Goal: Information Seeking & Learning: Learn about a topic

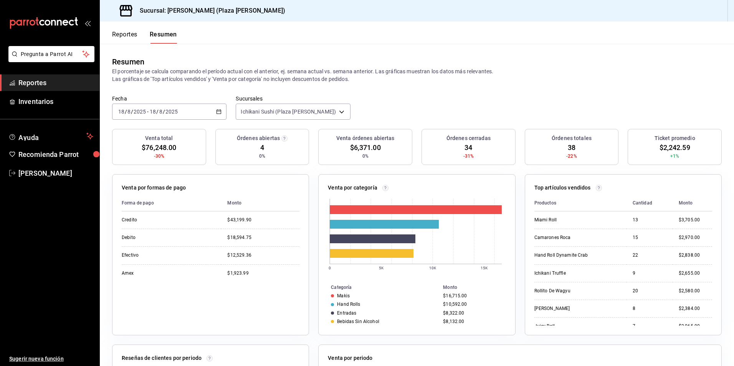
click at [126, 37] on button "Reportes" at bounding box center [124, 37] width 25 height 13
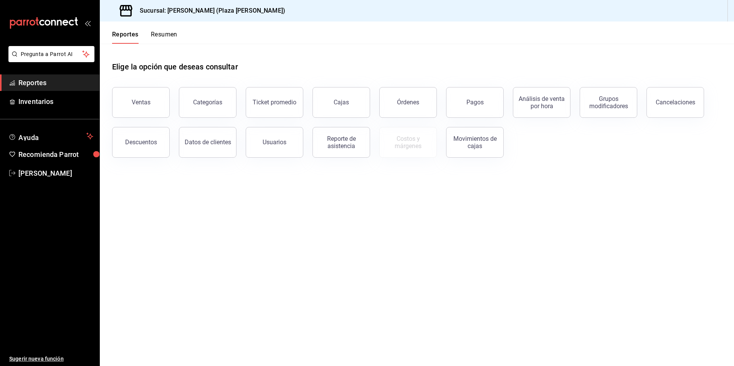
click at [165, 35] on button "Resumen" at bounding box center [164, 37] width 26 height 13
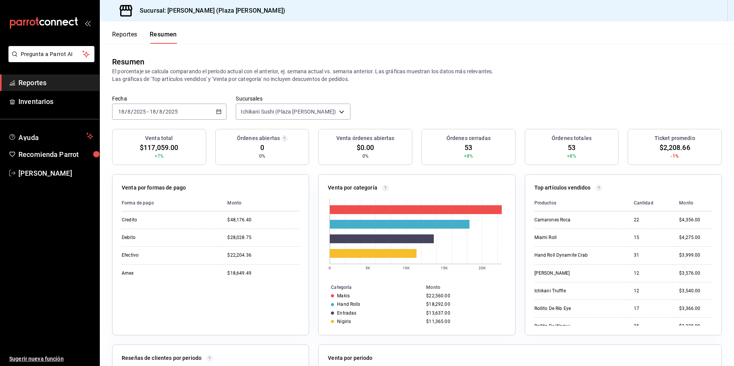
click at [63, 76] on link "Reportes" at bounding box center [49, 82] width 99 height 16
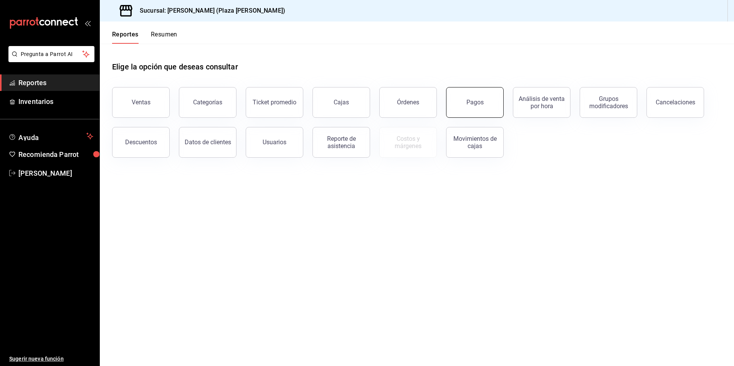
click at [482, 107] on button "Pagos" at bounding box center [475, 102] width 58 height 31
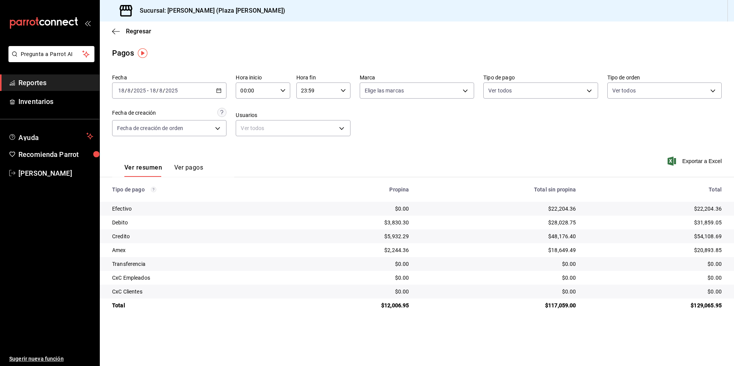
click at [41, 82] on span "Reportes" at bounding box center [55, 83] width 75 height 10
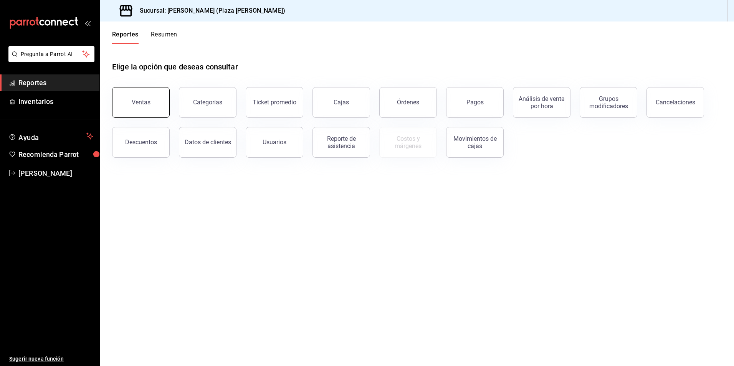
click at [147, 100] on div "Ventas" at bounding box center [141, 102] width 19 height 7
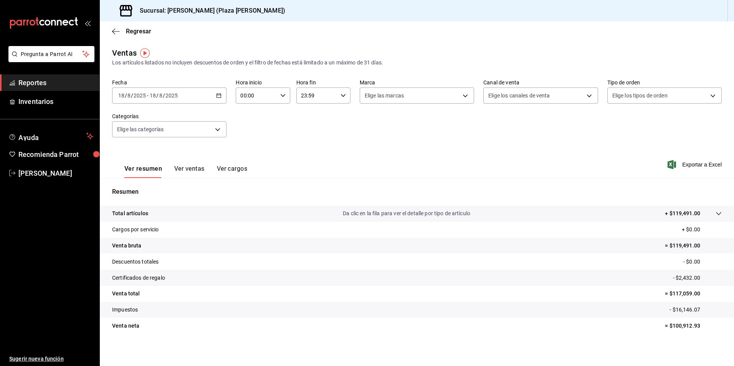
click at [439, 218] on tr "Total artículos Da clic en la fila para ver el detalle por tipo de artículo + $…" at bounding box center [417, 214] width 634 height 16
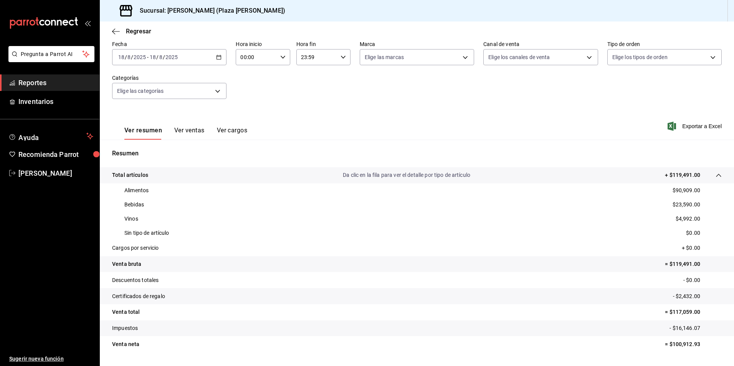
scroll to position [58, 0]
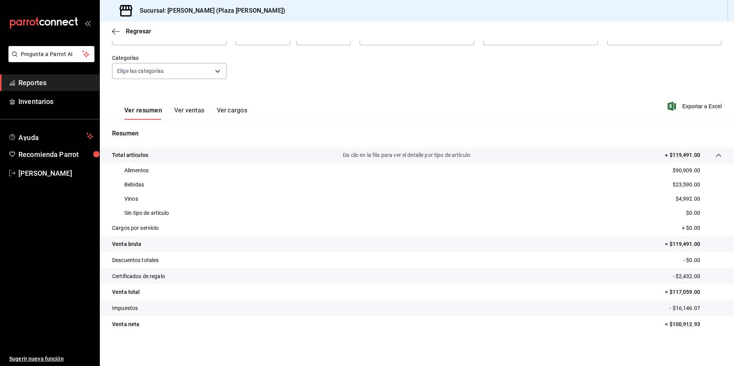
click at [43, 79] on span "Reportes" at bounding box center [55, 83] width 75 height 10
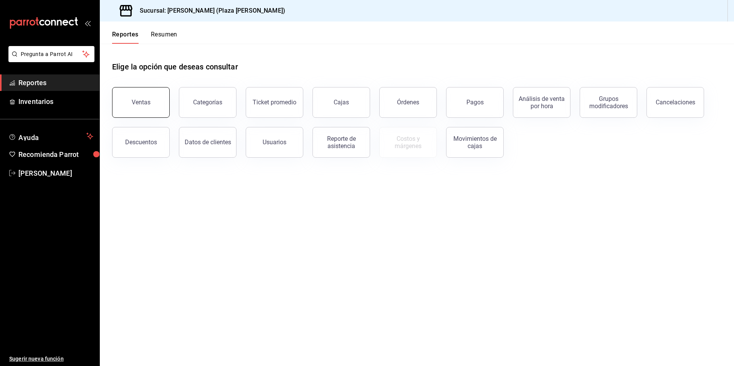
click at [136, 111] on button "Ventas" at bounding box center [141, 102] width 58 height 31
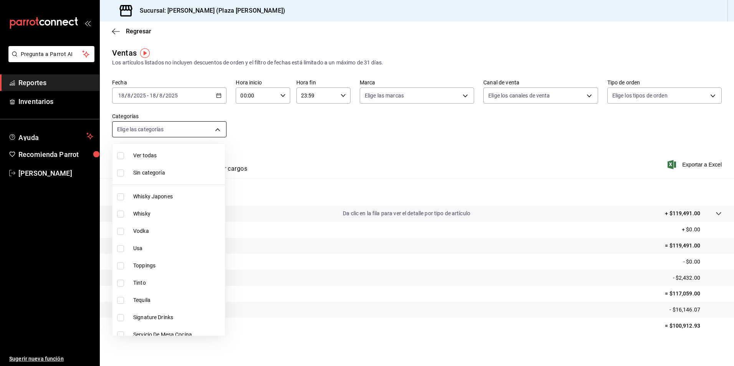
click at [215, 132] on body "Pregunta a Parrot AI Reportes Inventarios Ayuda Recomienda Parrot [PERSON_NAME]…" at bounding box center [367, 183] width 734 height 366
click at [186, 156] on span "Ver todas" at bounding box center [177, 156] width 89 height 8
type input "522c84b6-a211-42bb-9c79-3e15e9bca8c9,4a9bb7f0-ac53-48d6-b825-4462c471509e,a0842…"
checkbox input "true"
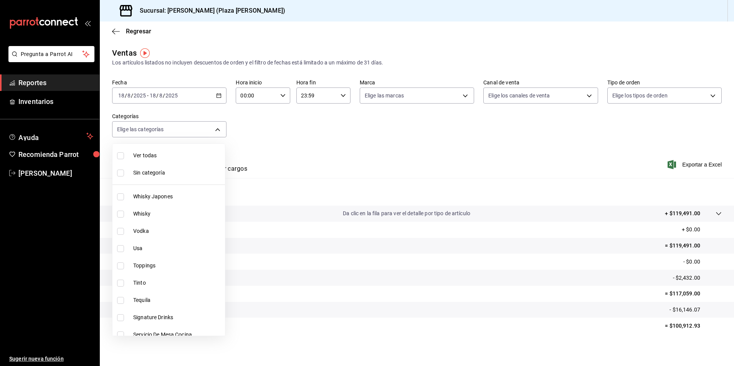
checkbox input "true"
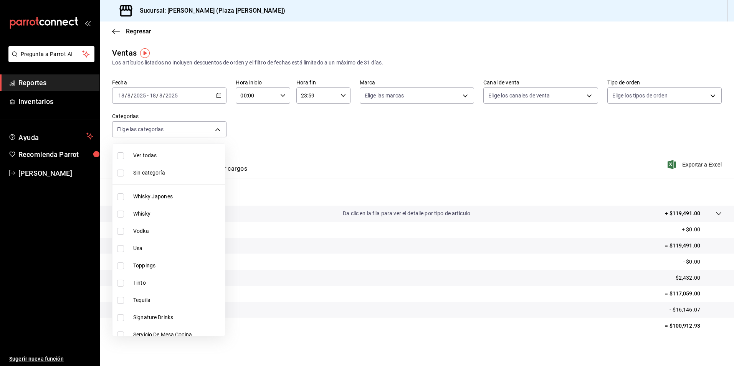
checkbox input "true"
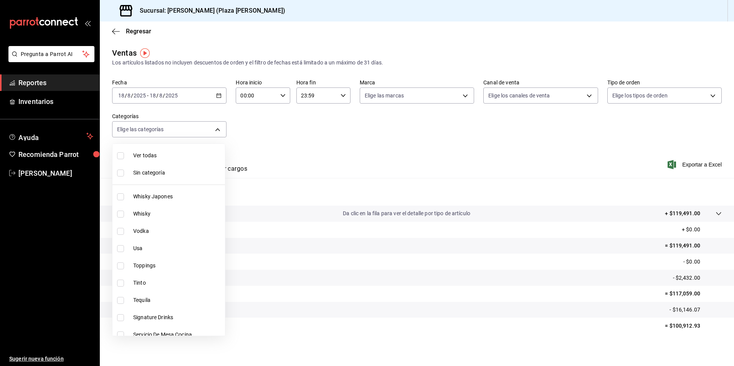
checkbox input "true"
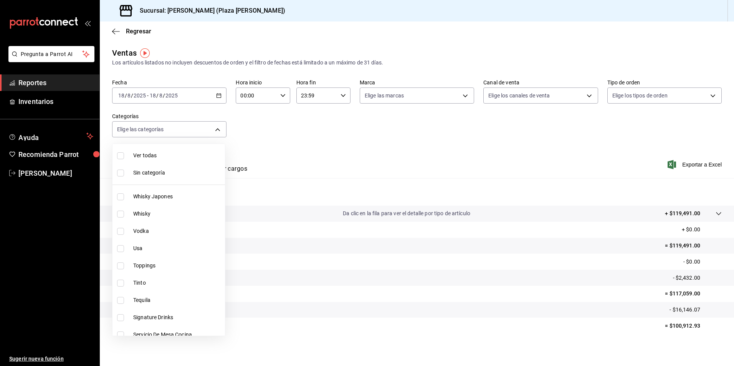
checkbox input "true"
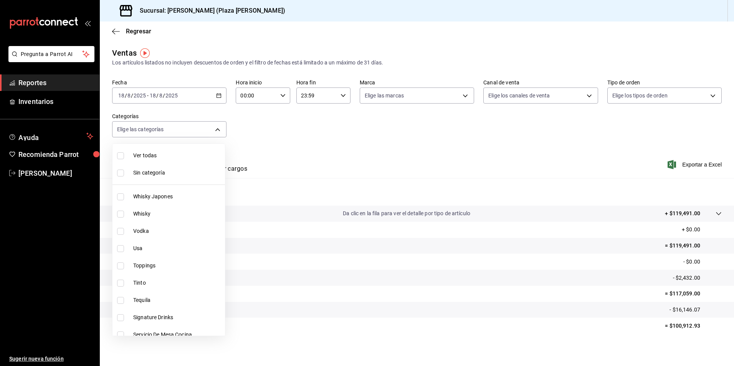
checkbox input "true"
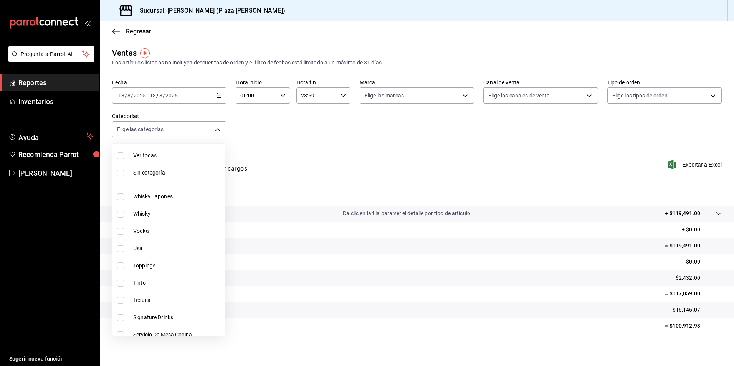
checkbox input "true"
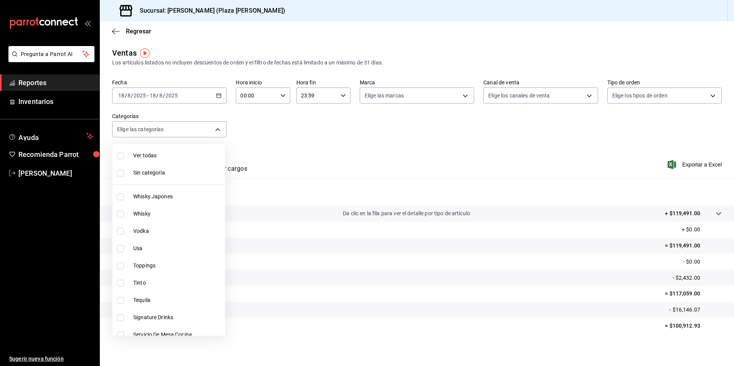
checkbox input "true"
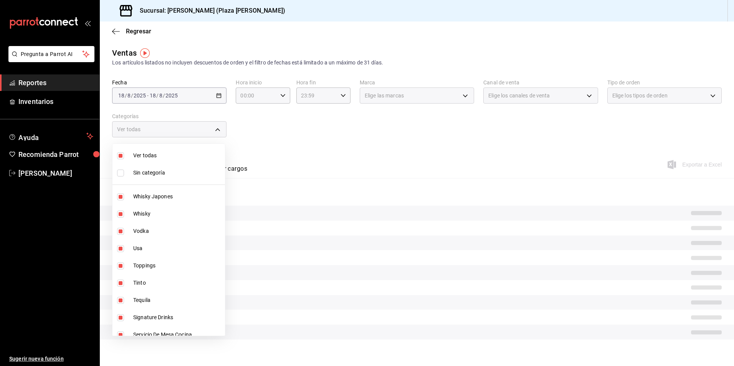
click at [167, 173] on span "Sin categoría" at bounding box center [177, 173] width 89 height 8
checkbox input "true"
click at [350, 154] on div at bounding box center [367, 183] width 734 height 366
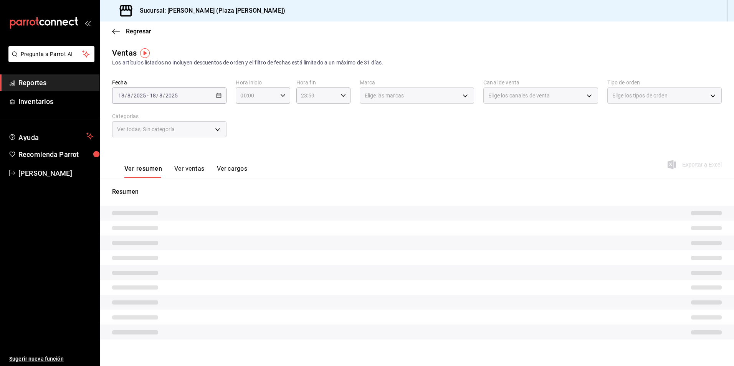
click at [176, 168] on button "Ver ventas" at bounding box center [189, 171] width 30 height 13
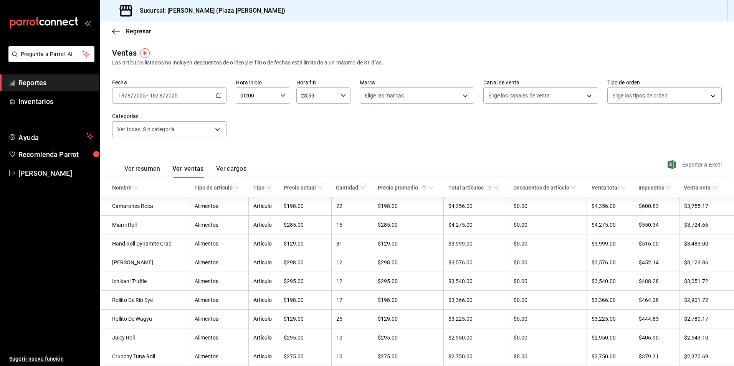
click at [702, 165] on span "Exportar a Excel" at bounding box center [695, 164] width 53 height 9
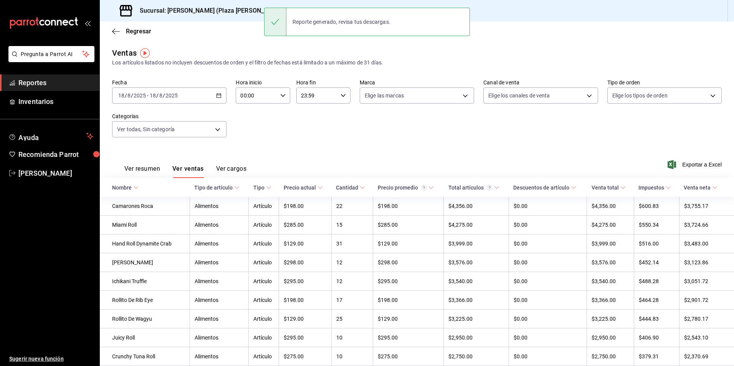
drag, startPoint x: 36, startPoint y: 86, endPoint x: 40, endPoint y: 81, distance: 6.1
click at [37, 85] on span "Reportes" at bounding box center [55, 83] width 75 height 10
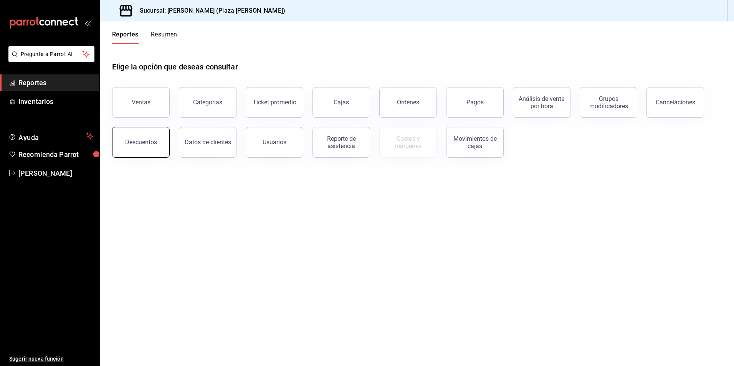
click at [151, 135] on button "Descuentos" at bounding box center [141, 142] width 58 height 31
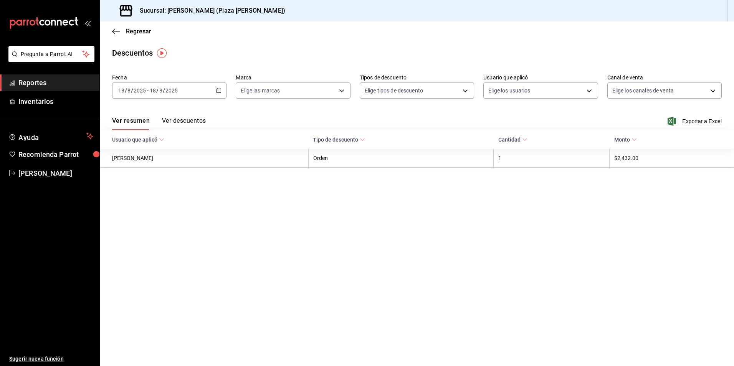
click at [173, 121] on button "Ver descuentos" at bounding box center [184, 123] width 44 height 13
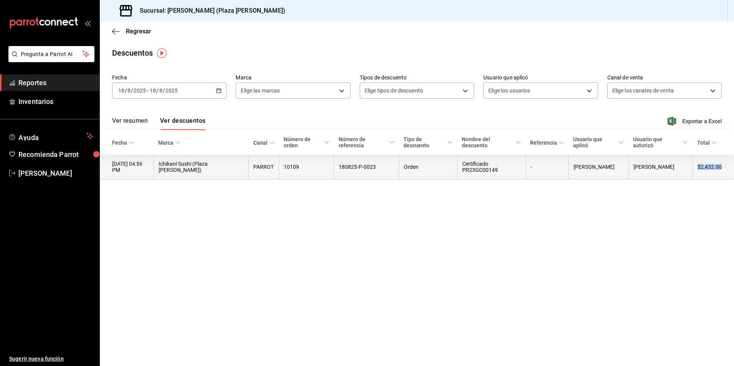
drag, startPoint x: 727, startPoint y: 166, endPoint x: 698, endPoint y: 168, distance: 29.6
click at [698, 168] on th "$2,432.00" at bounding box center [712, 167] width 41 height 25
copy th "$2,432.00"
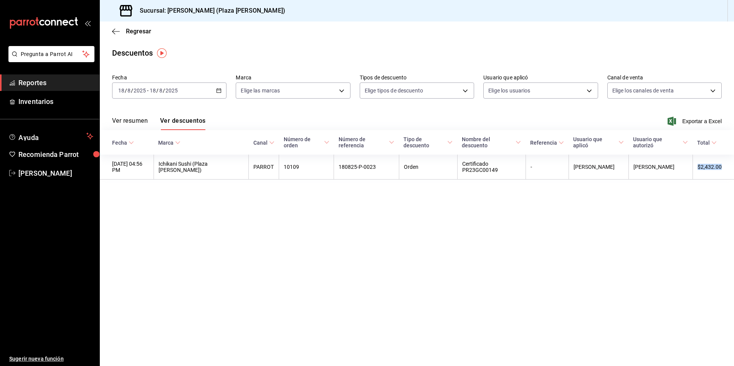
click at [23, 89] on link "Reportes" at bounding box center [49, 82] width 99 height 16
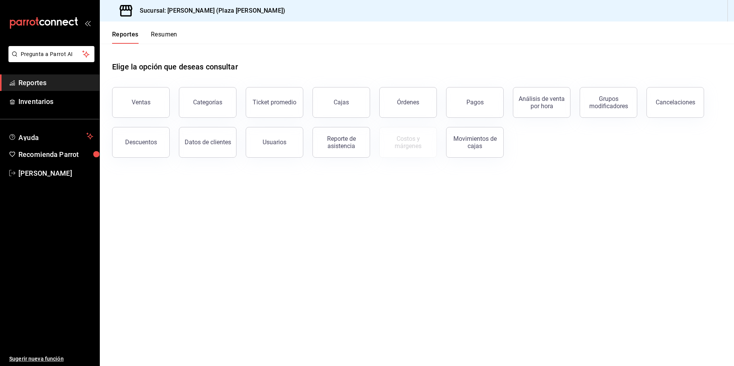
click at [110, 93] on div "Ventas" at bounding box center [136, 98] width 67 height 40
click at [127, 98] on button "Ventas" at bounding box center [141, 102] width 58 height 31
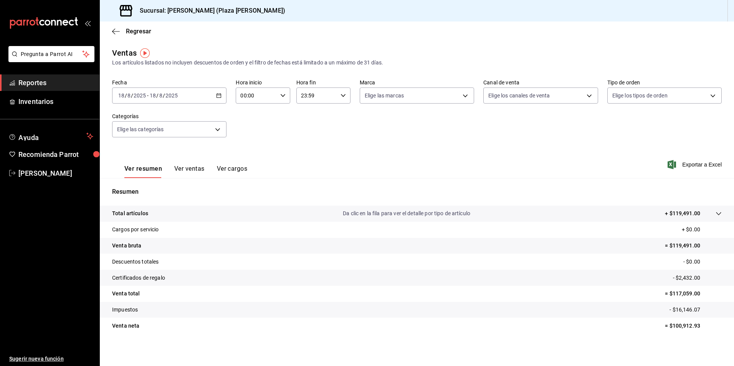
click at [393, 214] on p "Da clic en la fila para ver el detalle por tipo de artículo" at bounding box center [406, 213] width 127 height 8
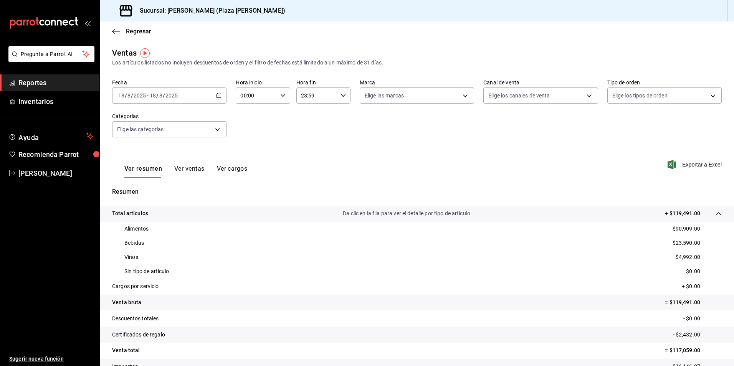
scroll to position [38, 0]
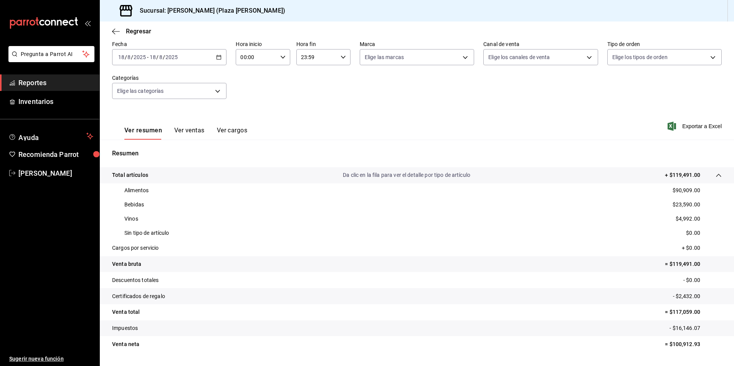
click at [56, 89] on link "Reportes" at bounding box center [49, 82] width 99 height 16
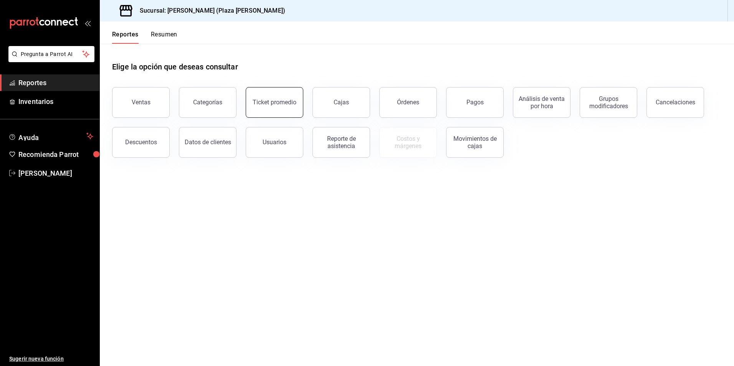
click at [253, 94] on button "Ticket promedio" at bounding box center [275, 102] width 58 height 31
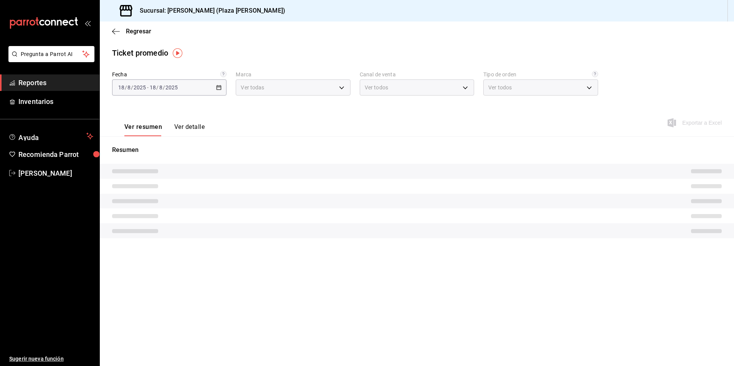
type input "abc0a998-24f3-49b9-87eb-b6f27766d4d5"
type input "PARROT,UBER_EATS,RAPPI,DIDI_FOOD,ONLINE"
type input "c62a6c8a-5deb-4e34-9cb3-511eee532814,EXTERNAL"
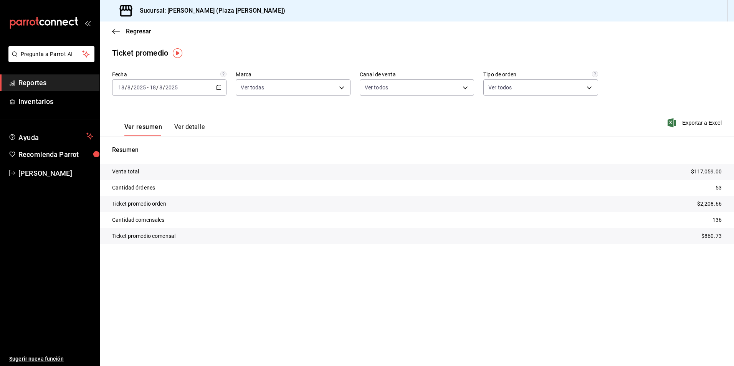
drag, startPoint x: 593, startPoint y: 18, endPoint x: 569, endPoint y: 42, distance: 34.5
drag, startPoint x: 569, startPoint y: 42, endPoint x: 675, endPoint y: 31, distance: 106.5
click at [675, 31] on div "Regresar" at bounding box center [417, 31] width 634 height 20
